Goal: Use online tool/utility: Utilize a website feature to perform a specific function

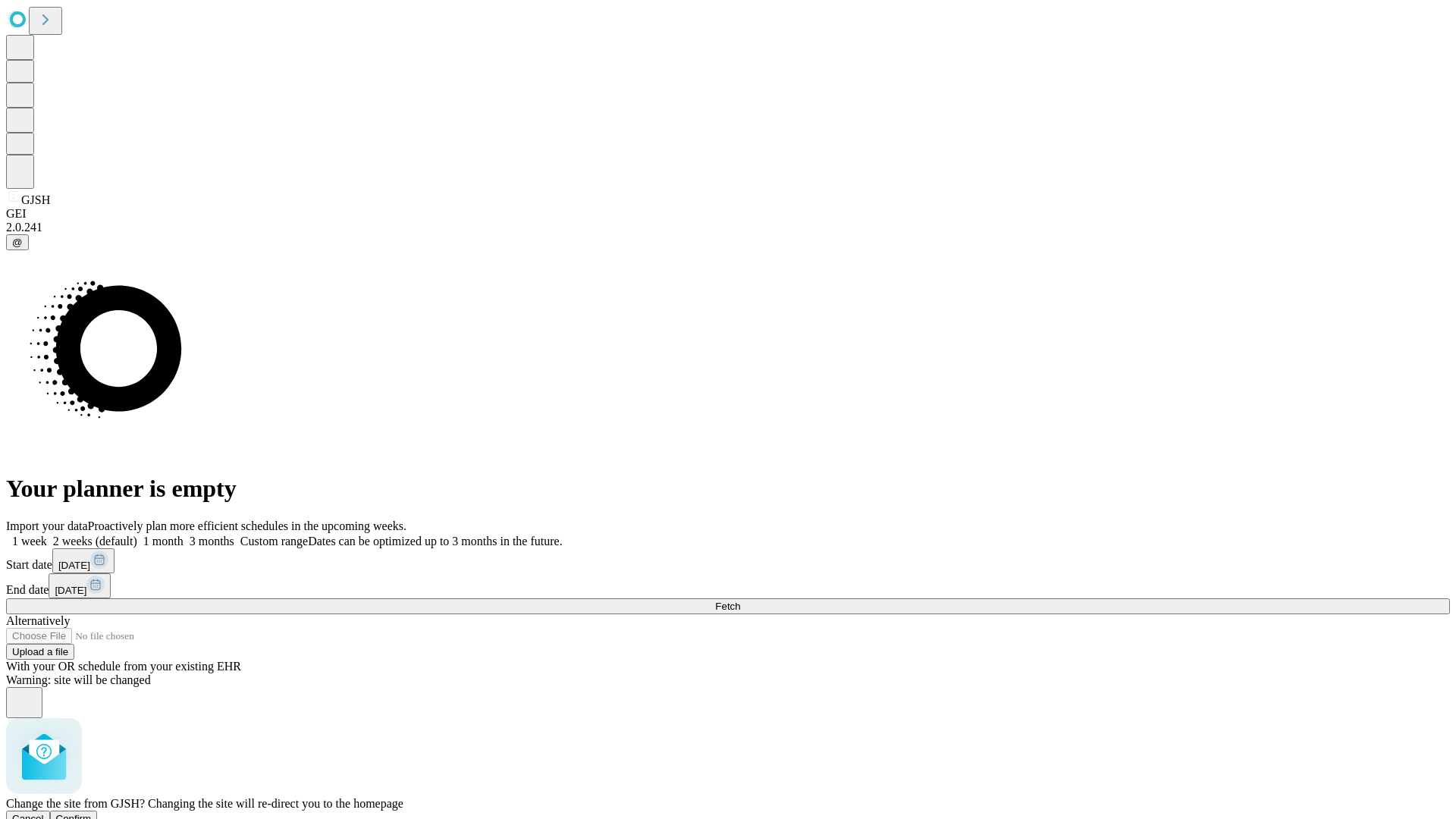
click at [92, 813] on span "Confirm" at bounding box center [74, 819] width 36 height 11
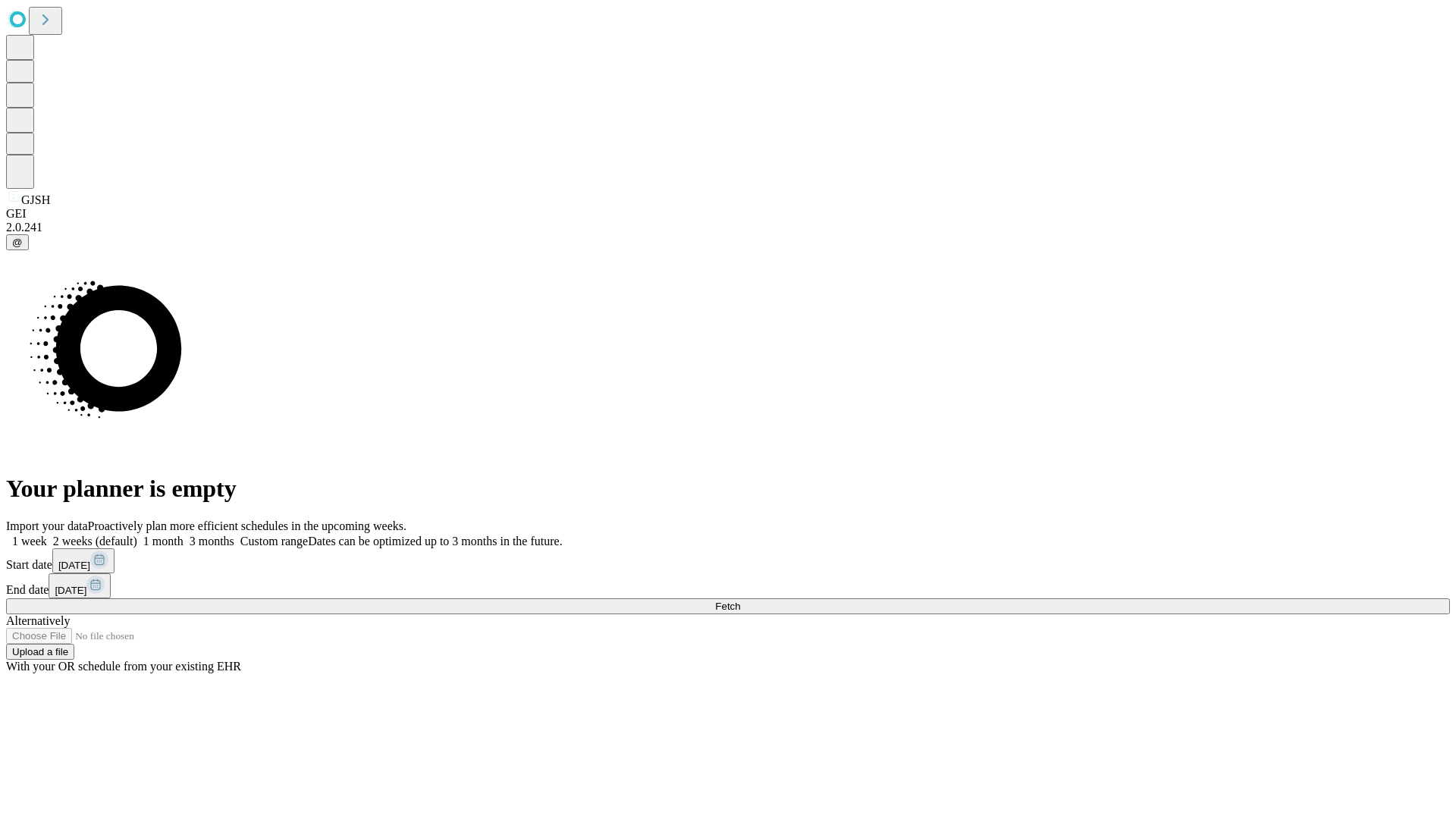
click at [184, 535] on label "1 month" at bounding box center [160, 542] width 46 height 13
click at [740, 601] on span "Fetch" at bounding box center [728, 607] width 25 height 11
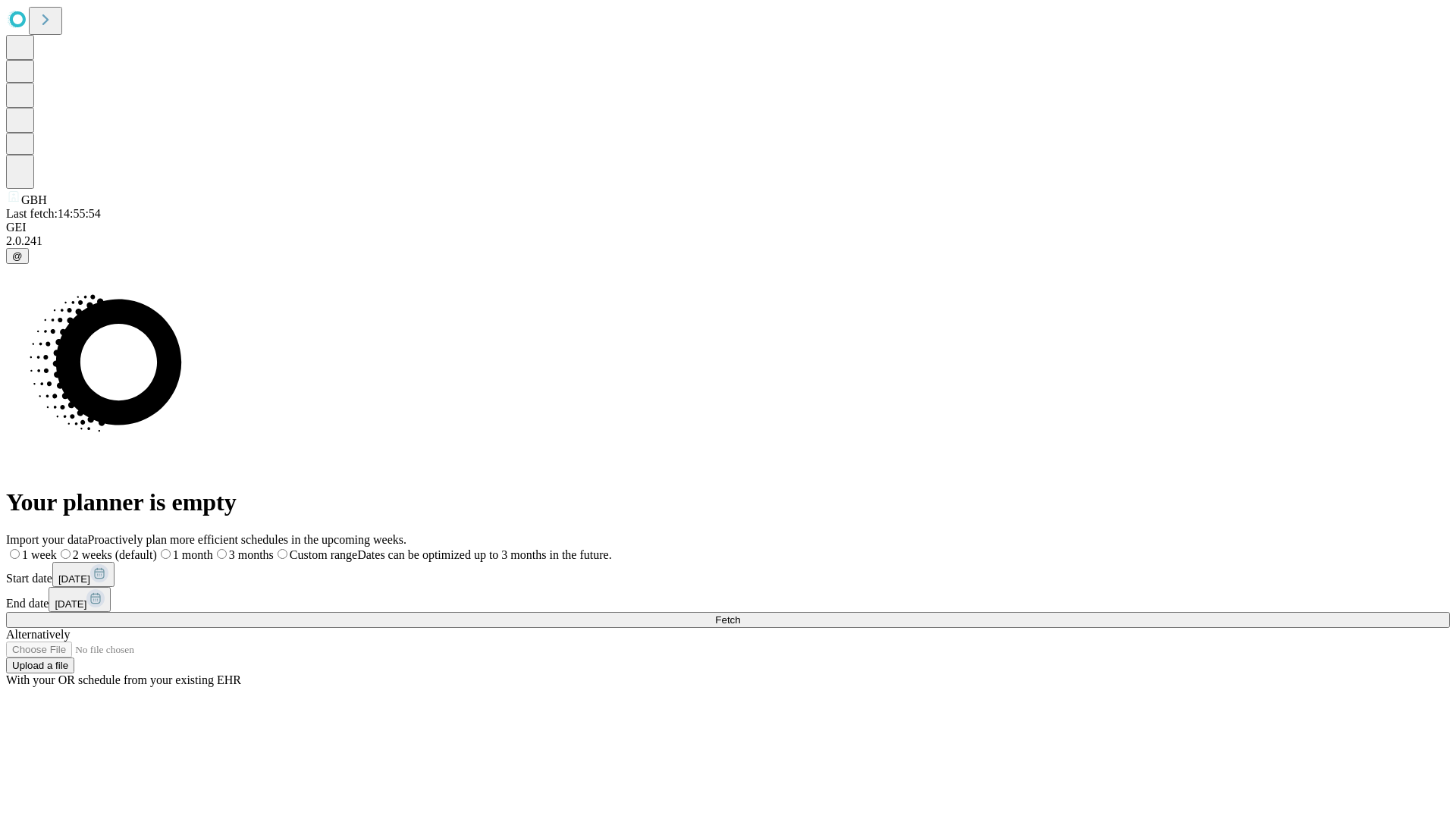
click at [213, 548] on label "1 month" at bounding box center [185, 555] width 56 height 13
click at [740, 614] on span "Fetch" at bounding box center [728, 620] width 25 height 11
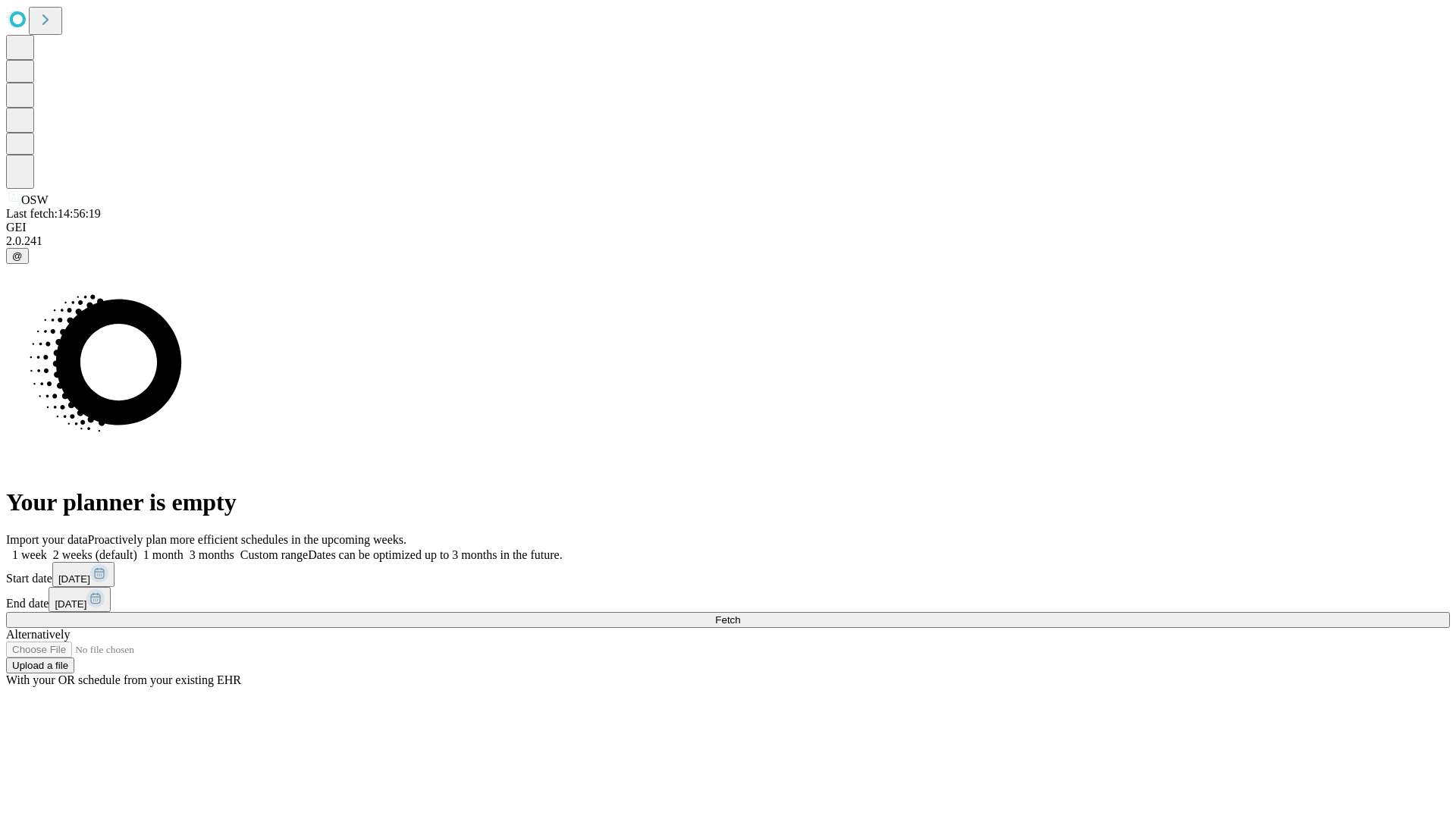
click at [184, 548] on label "1 month" at bounding box center [160, 555] width 46 height 13
click at [740, 614] on span "Fetch" at bounding box center [728, 620] width 25 height 11
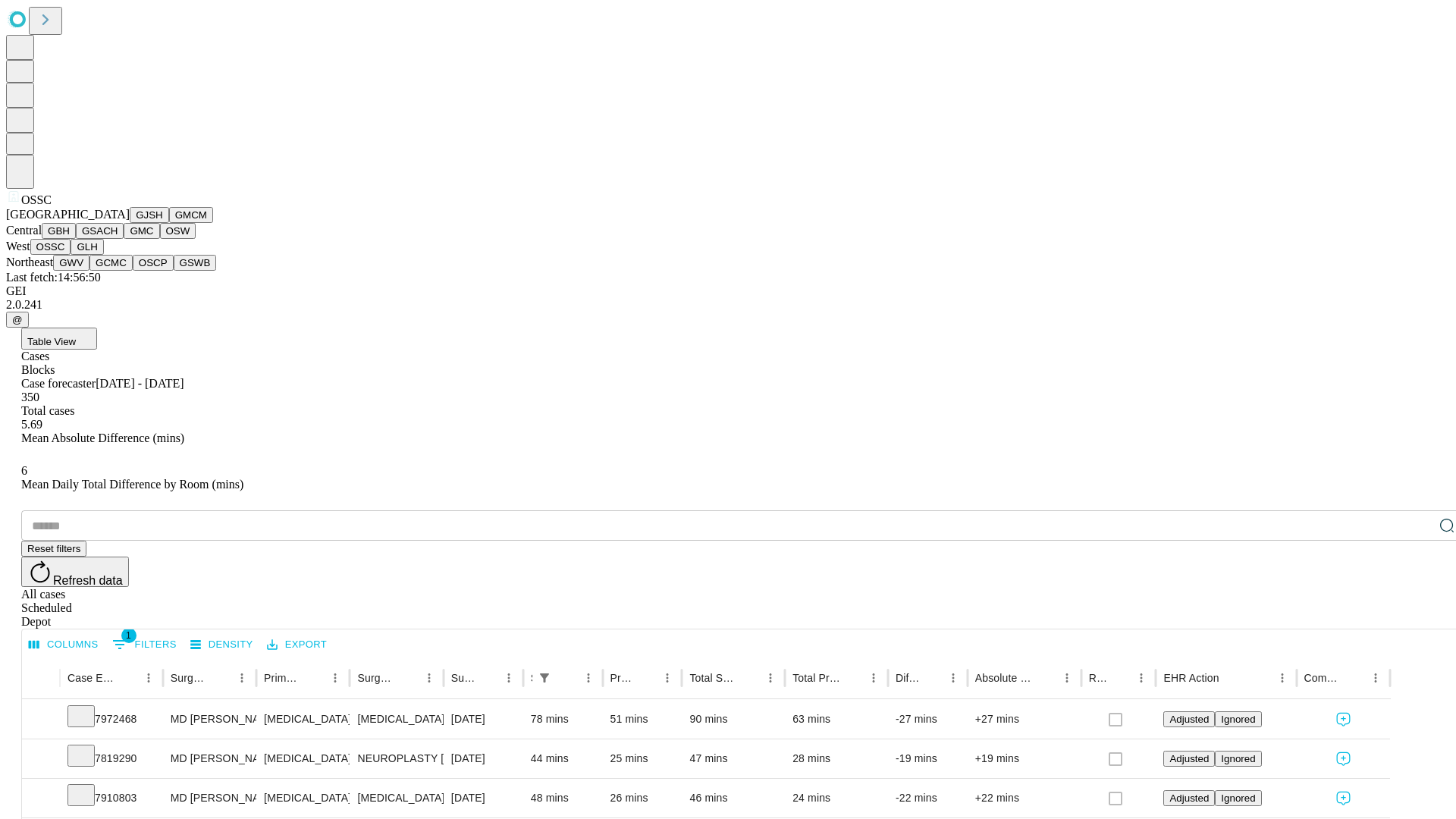
click at [103, 255] on button "GLH" at bounding box center [87, 246] width 32 height 16
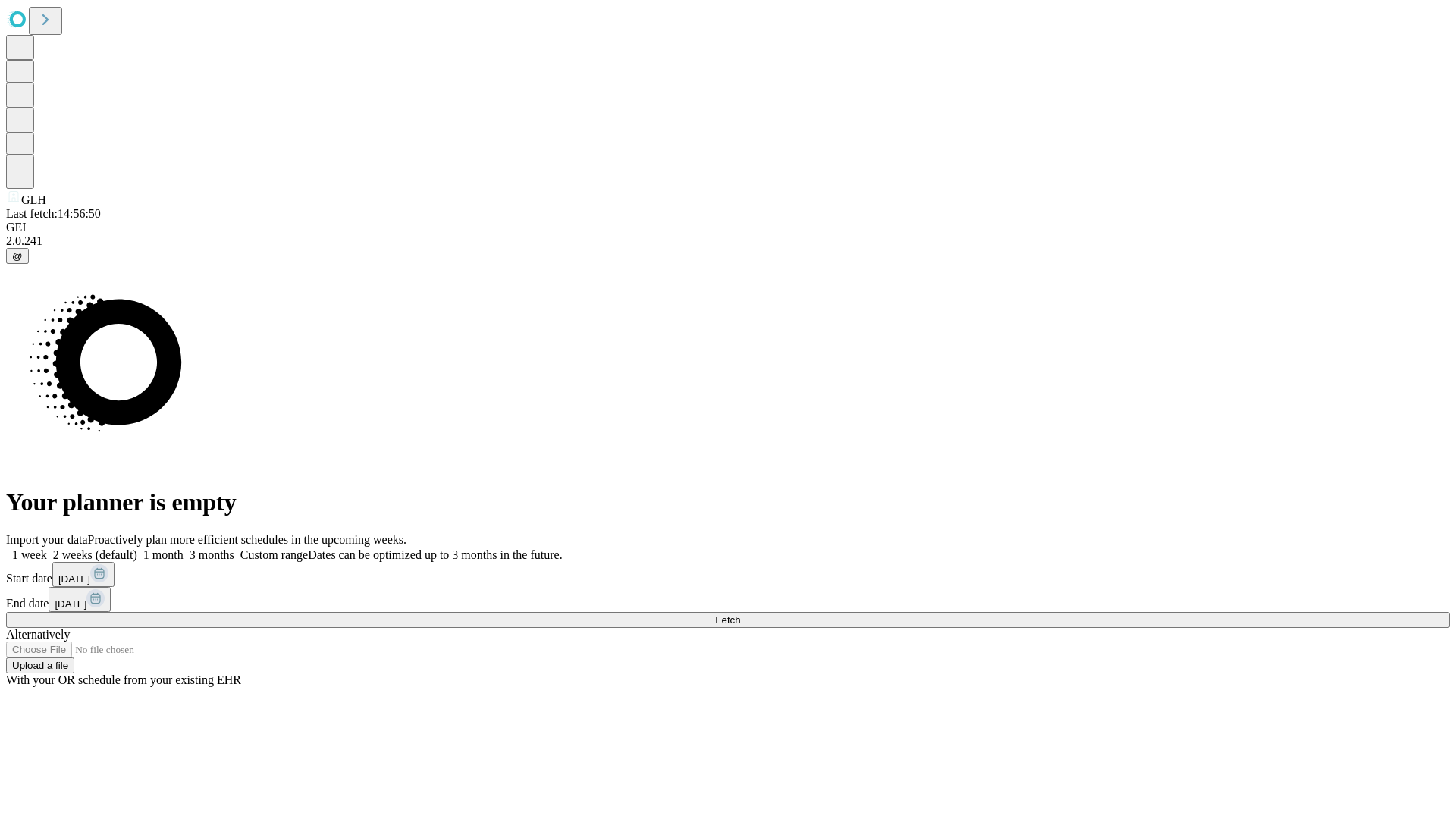
click at [184, 548] on label "1 month" at bounding box center [160, 555] width 46 height 13
click at [740, 614] on span "Fetch" at bounding box center [728, 620] width 25 height 11
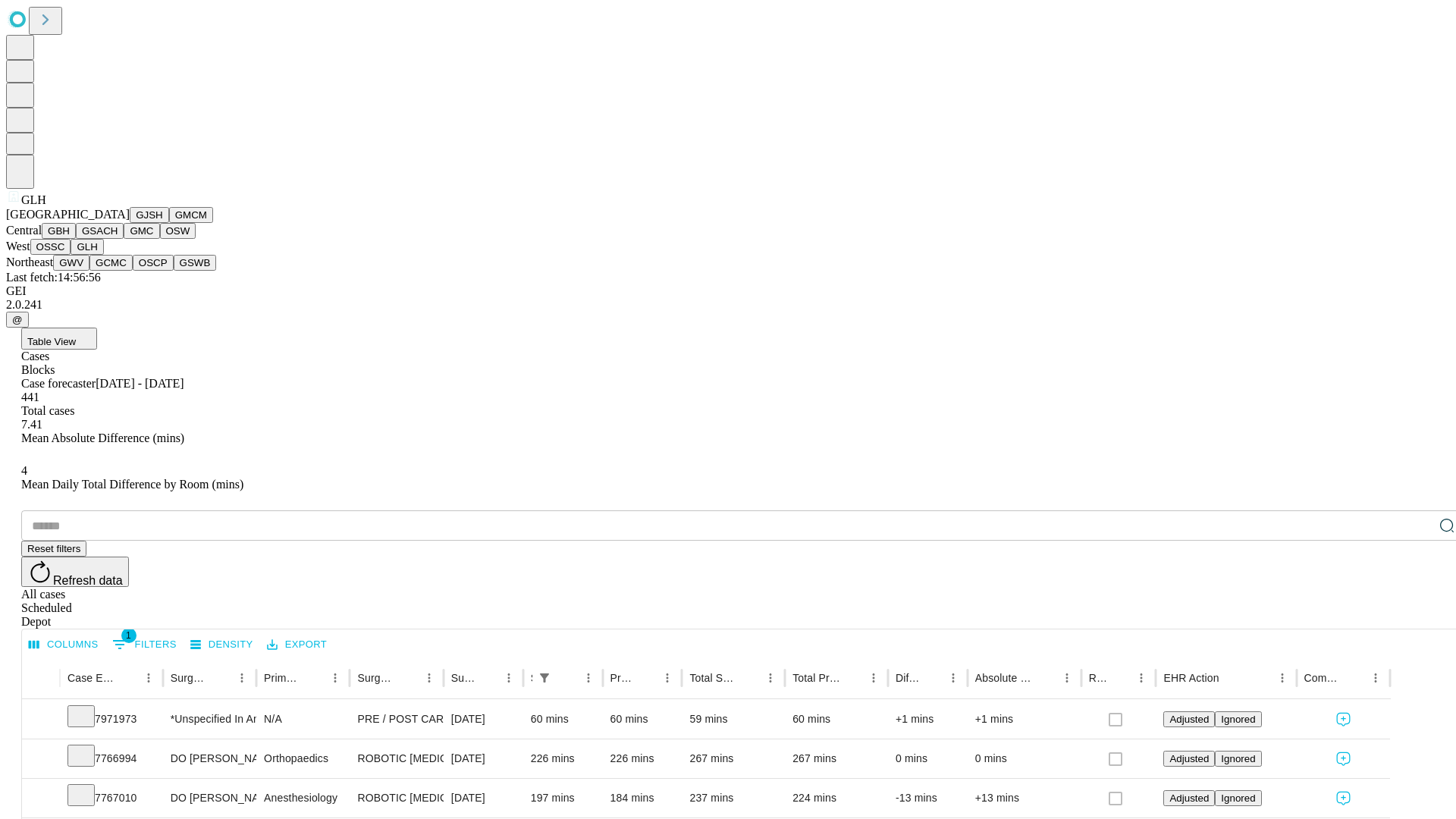
click at [90, 271] on button "GWV" at bounding box center [71, 262] width 36 height 16
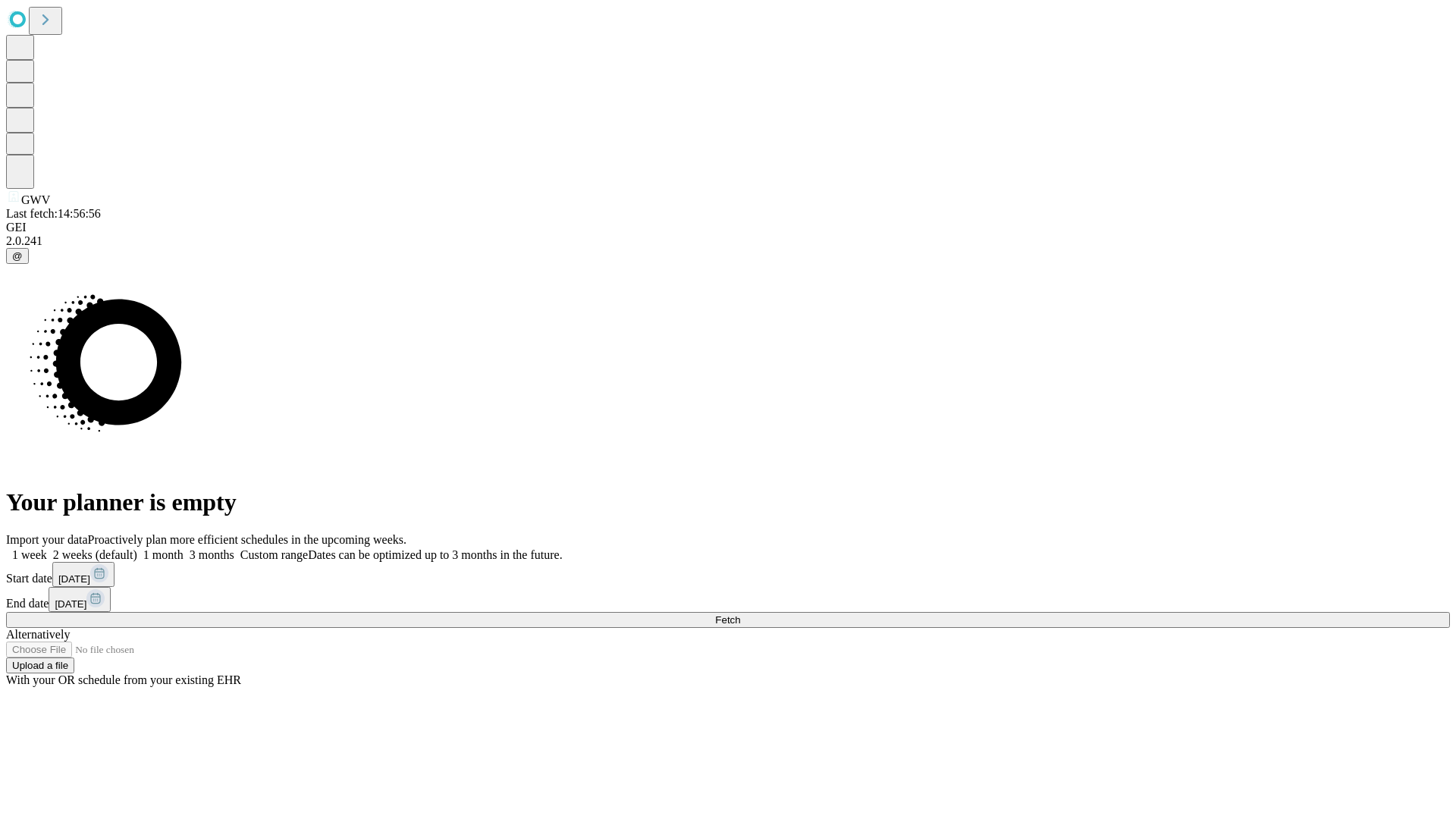
click at [184, 548] on label "1 month" at bounding box center [160, 555] width 46 height 13
click at [740, 614] on span "Fetch" at bounding box center [728, 620] width 25 height 11
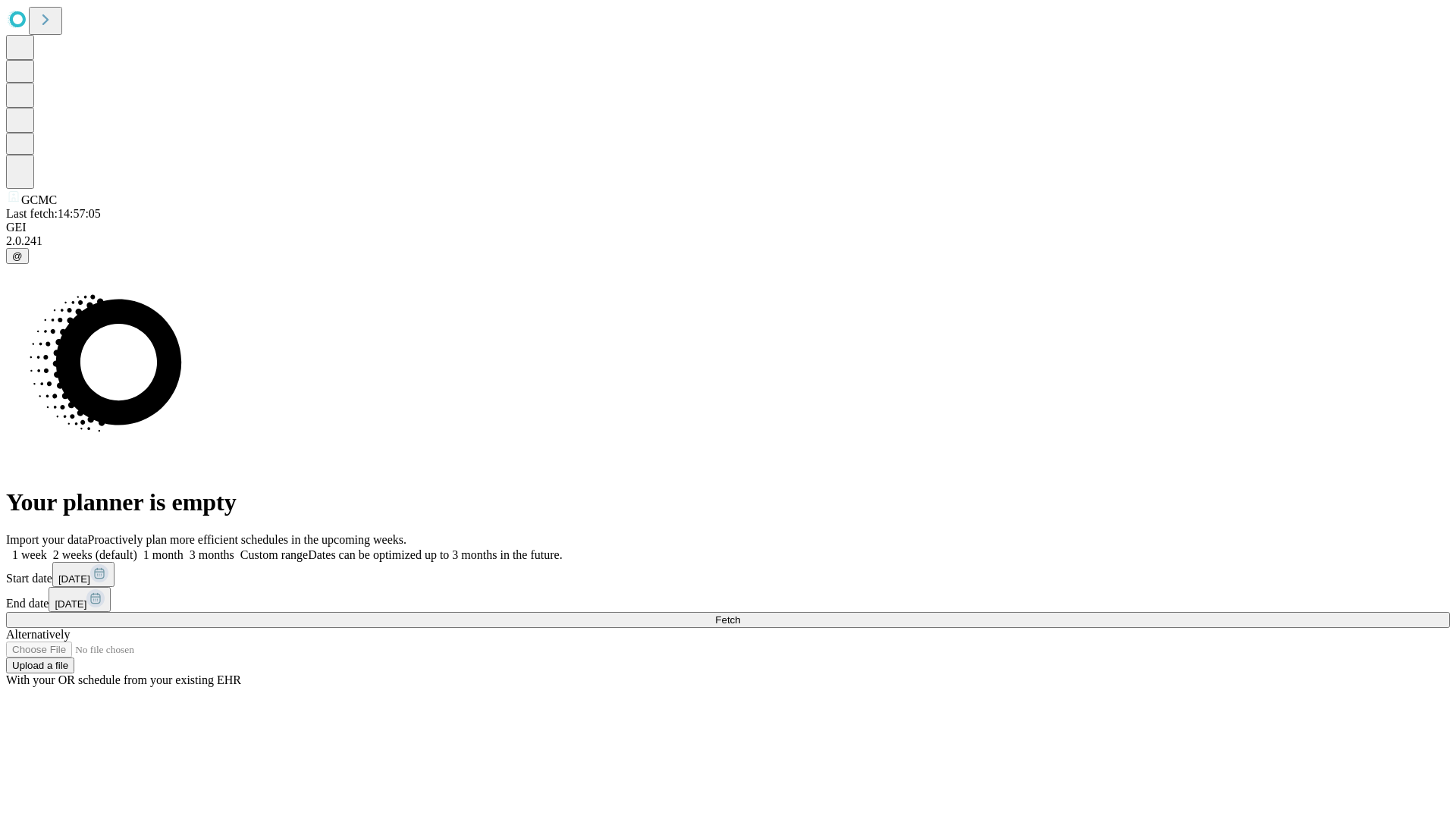
click at [740, 614] on span "Fetch" at bounding box center [728, 620] width 25 height 11
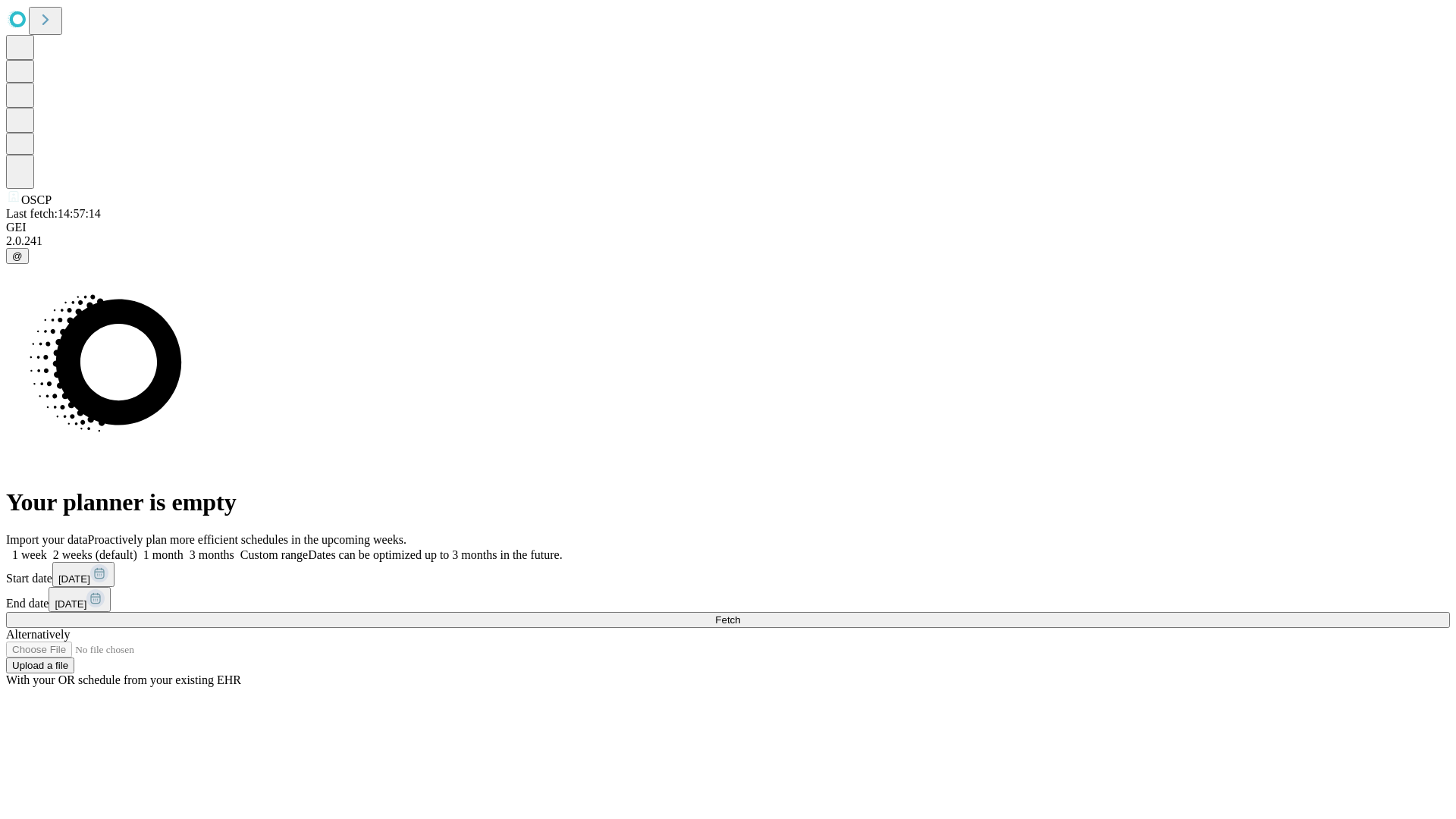
click at [184, 548] on label "1 month" at bounding box center [160, 555] width 46 height 13
click at [740, 614] on span "Fetch" at bounding box center [728, 620] width 25 height 11
